Goal: Navigation & Orientation: Go to known website

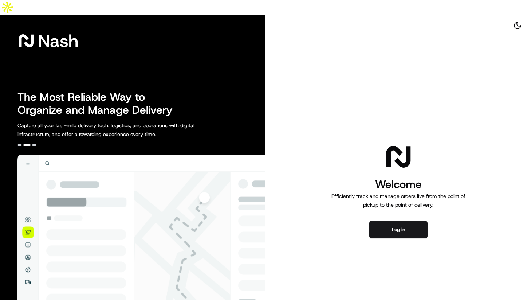
click at [237, 111] on div "The Most Reliable Way to Organize and Manage Delivery Capture all your last-mil…" at bounding box center [141, 114] width 248 height 48
click at [401, 221] on button "Log in" at bounding box center [399, 229] width 58 height 17
